Goal: Check status: Check status

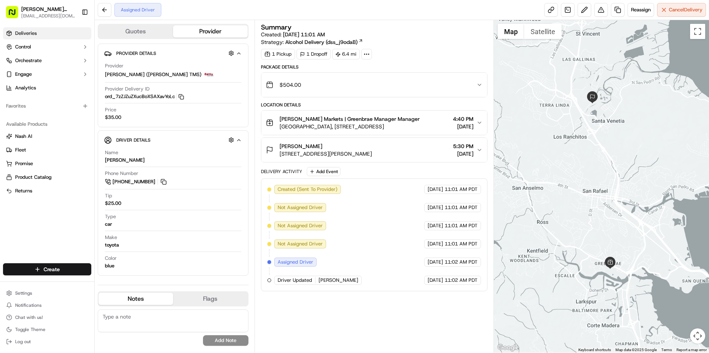
click at [35, 30] on span "Deliveries" at bounding box center [26, 33] width 22 height 7
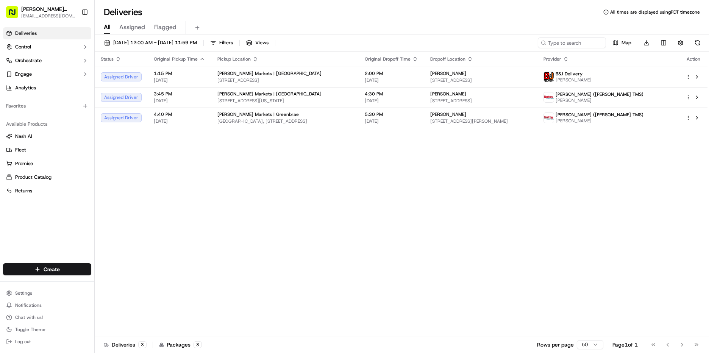
click at [533, 200] on div "Status Original Pickup Time Pickup Location Original Dropoff Time Dropoff Locat…" at bounding box center [401, 194] width 613 height 285
click at [130, 79] on div "Dropoff Arrived" at bounding box center [121, 76] width 41 height 9
click at [360, 243] on div "Status Original Pickup Time Pickup Location Original Dropoff Time Dropoff Locat…" at bounding box center [401, 194] width 613 height 285
